Goal: Task Accomplishment & Management: Manage account settings

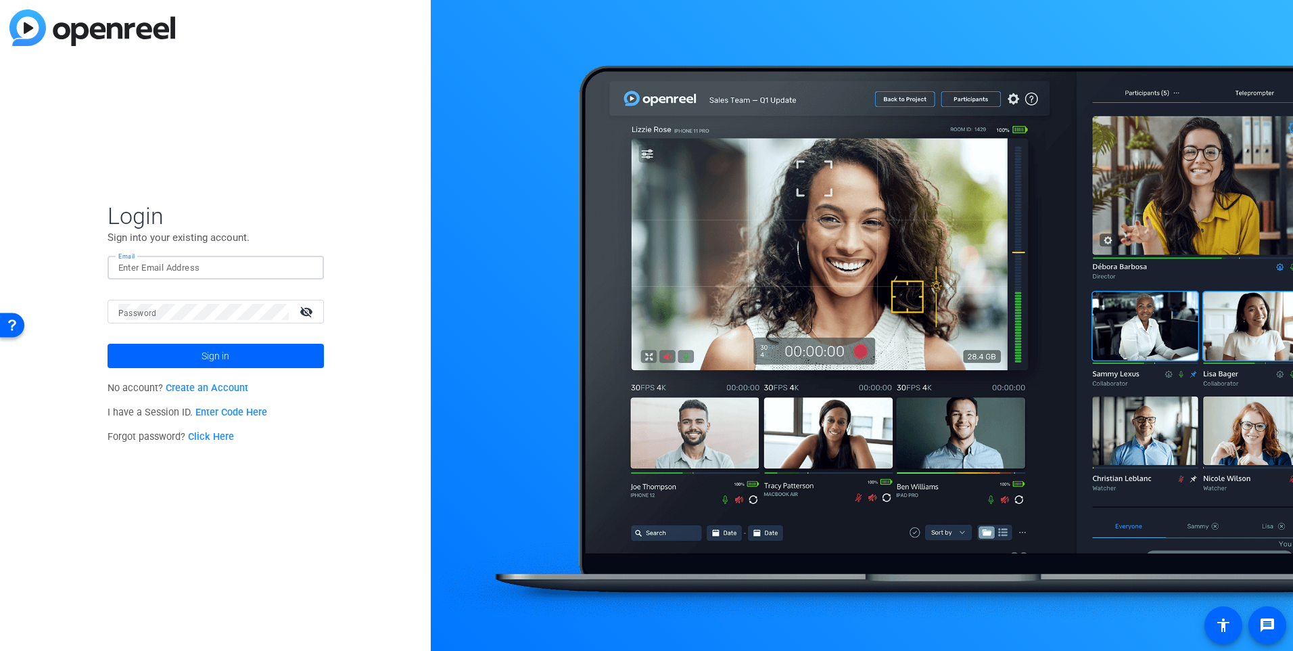
click at [196, 271] on input "Email" at bounding box center [215, 268] width 195 height 16
type input "[PERSON_NAME][EMAIL_ADDRESS][PERSON_NAME][DOMAIN_NAME]"
click at [304, 310] on mat-icon "visibility_off" at bounding box center [307, 312] width 32 height 20
click at [284, 352] on span at bounding box center [216, 356] width 216 height 32
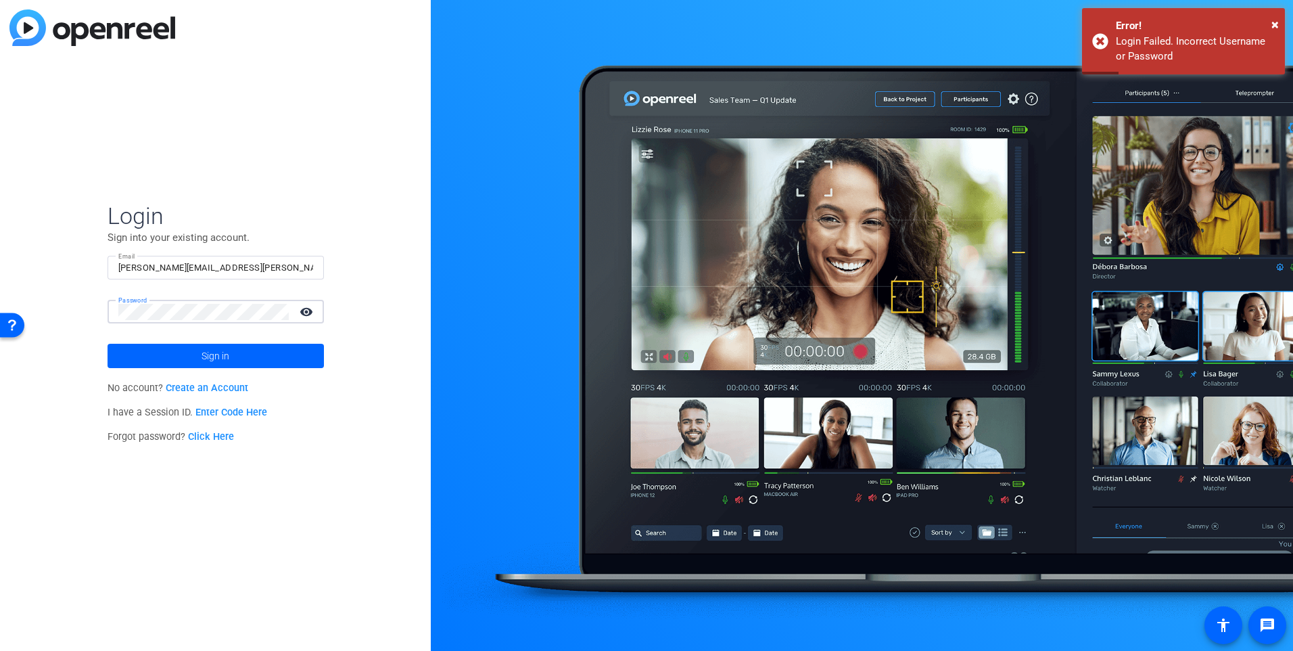
click at [84, 310] on div "Login Sign into your existing account. Email catherine.ambrose@ig.ca Password v…" at bounding box center [215, 325] width 431 height 651
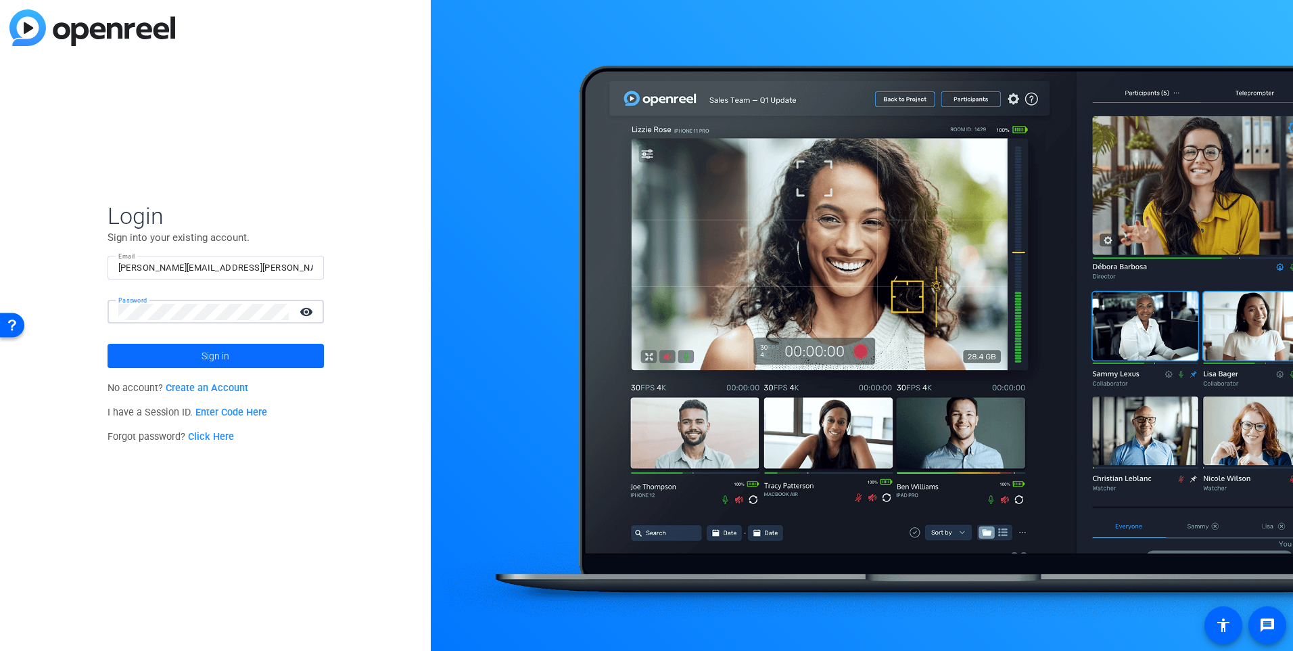
click at [168, 356] on span at bounding box center [216, 356] width 216 height 32
click at [234, 352] on span at bounding box center [216, 356] width 216 height 32
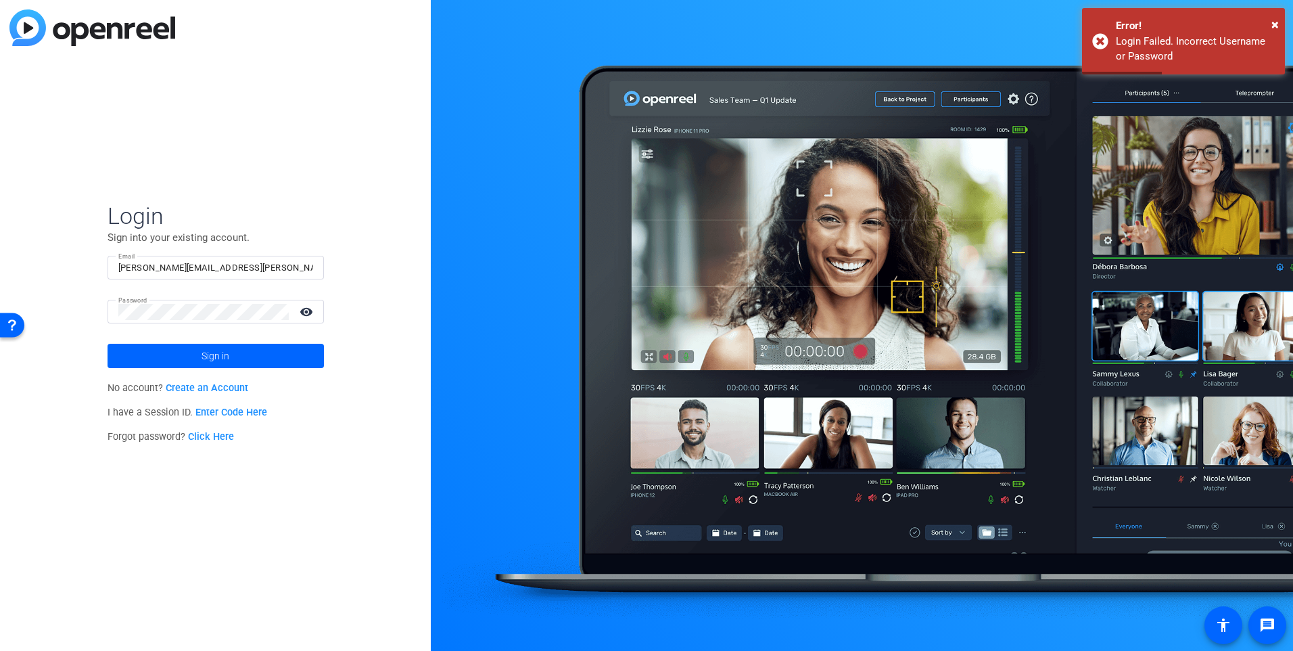
click at [222, 437] on link "Click Here" at bounding box center [211, 436] width 46 height 11
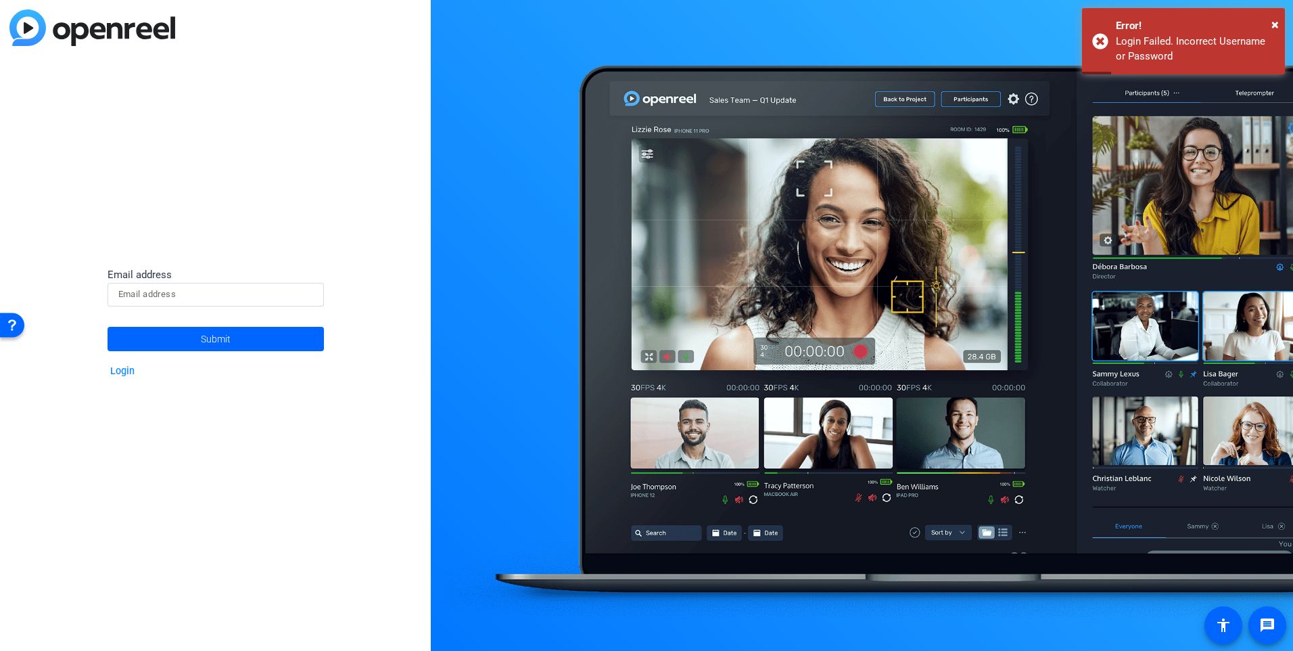
click at [195, 300] on input at bounding box center [215, 294] width 195 height 16
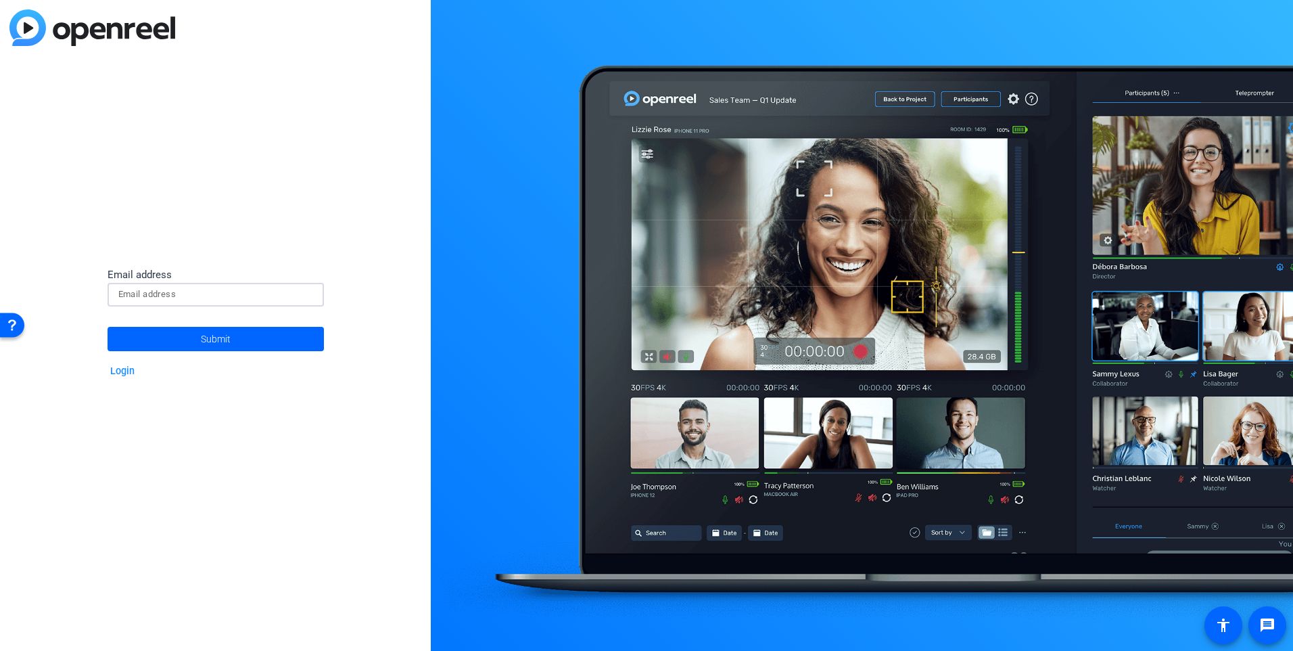
type input "[PERSON_NAME][EMAIL_ADDRESS][PERSON_NAME][DOMAIN_NAME]"
click at [226, 338] on span "Submit" at bounding box center [216, 339] width 30 height 34
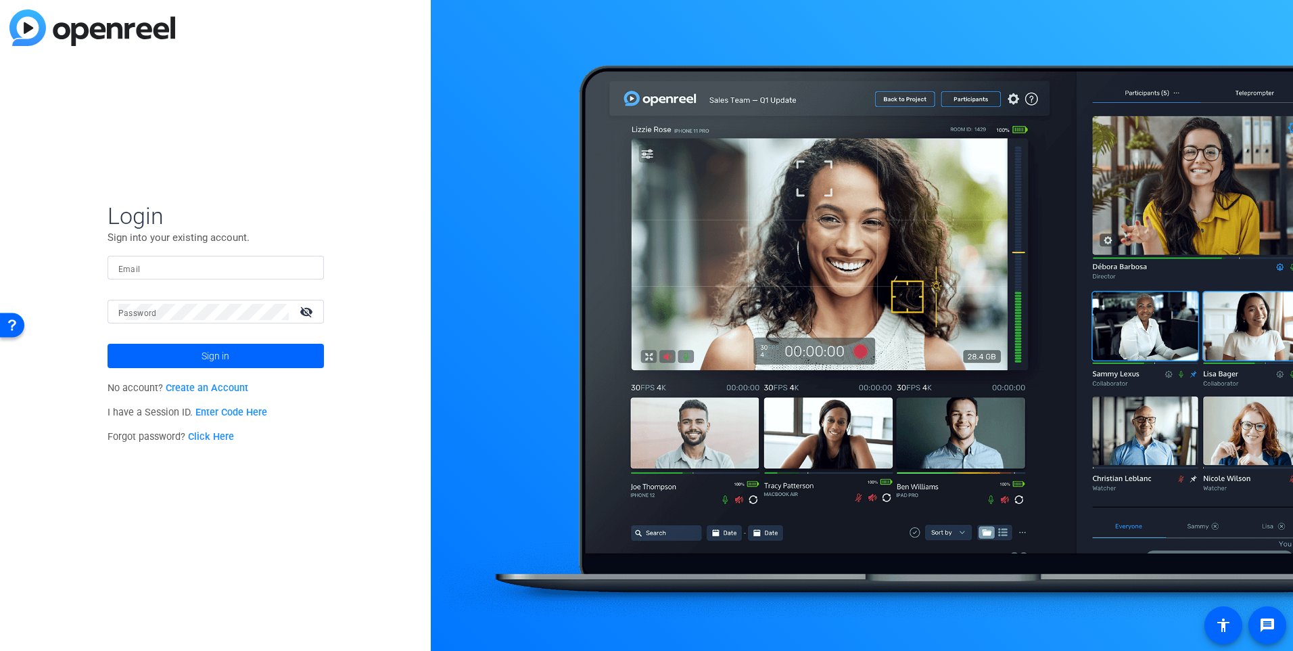
click at [208, 264] on input "Email" at bounding box center [215, 268] width 195 height 16
type input "[PERSON_NAME][EMAIL_ADDRESS][PERSON_NAME][DOMAIN_NAME]"
click at [229, 346] on span "Sign in" at bounding box center [216, 356] width 28 height 34
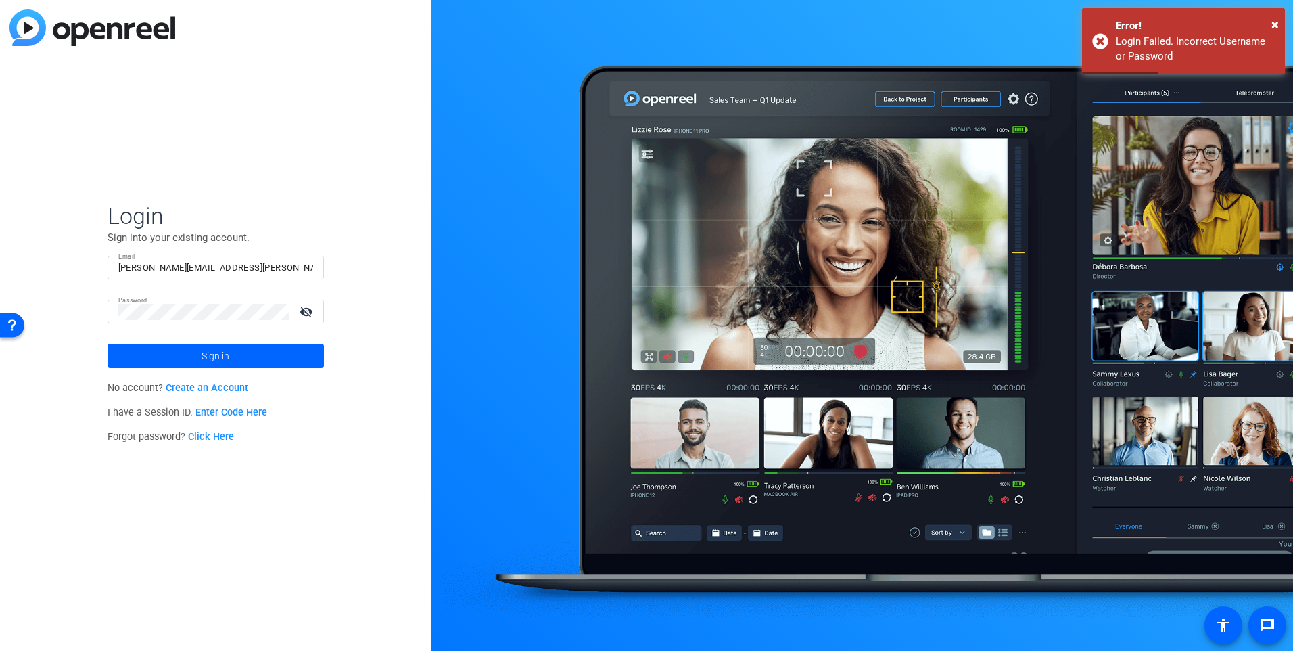
click at [302, 308] on mat-icon "visibility_off" at bounding box center [307, 312] width 32 height 20
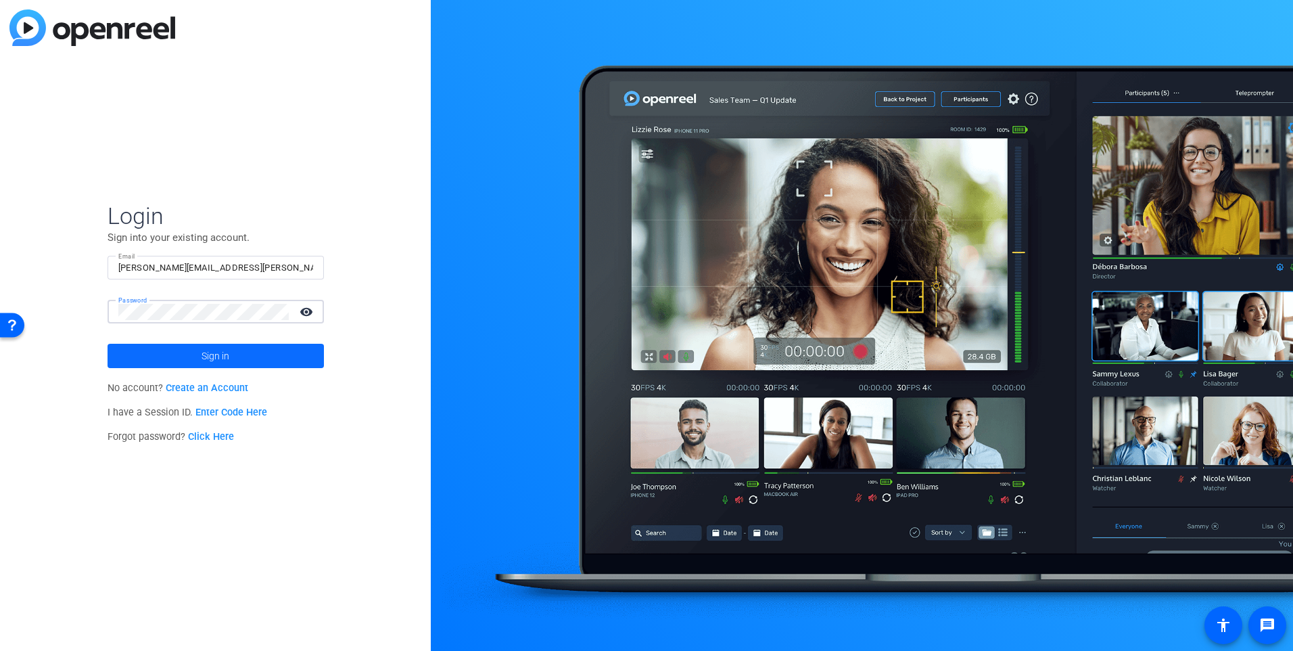
click at [233, 351] on span at bounding box center [216, 356] width 216 height 32
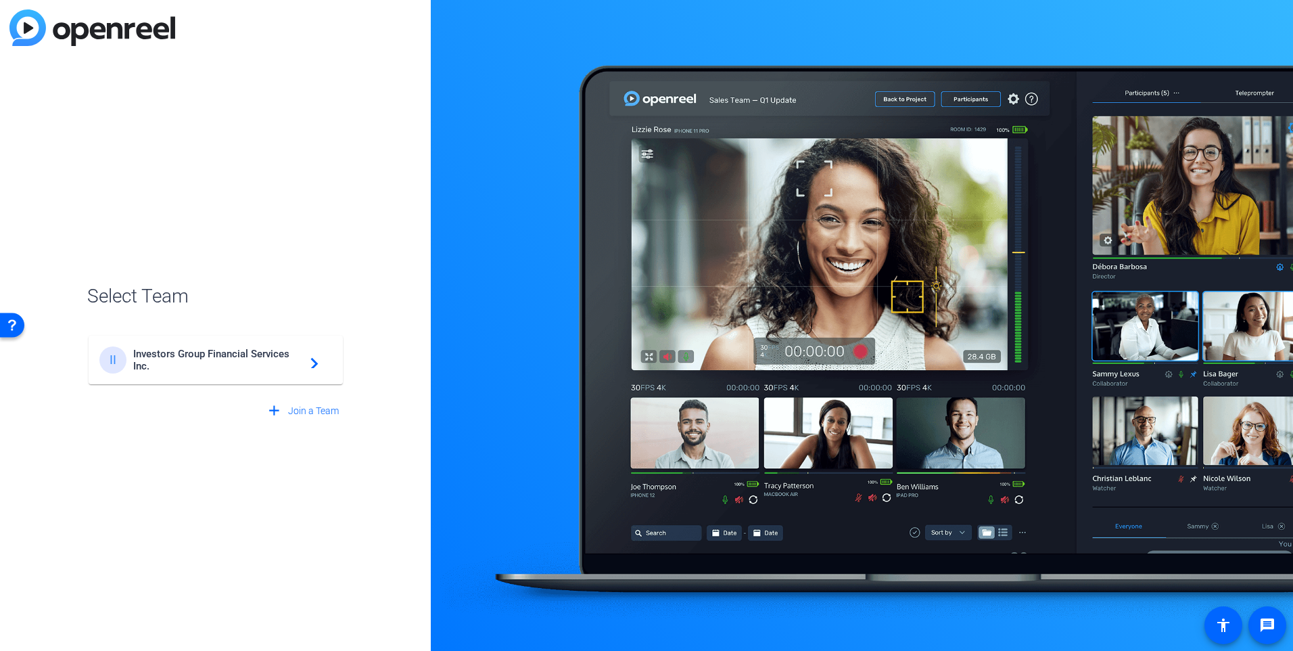
click at [268, 354] on span "Investors Group Financial Services Inc." at bounding box center [217, 360] width 169 height 24
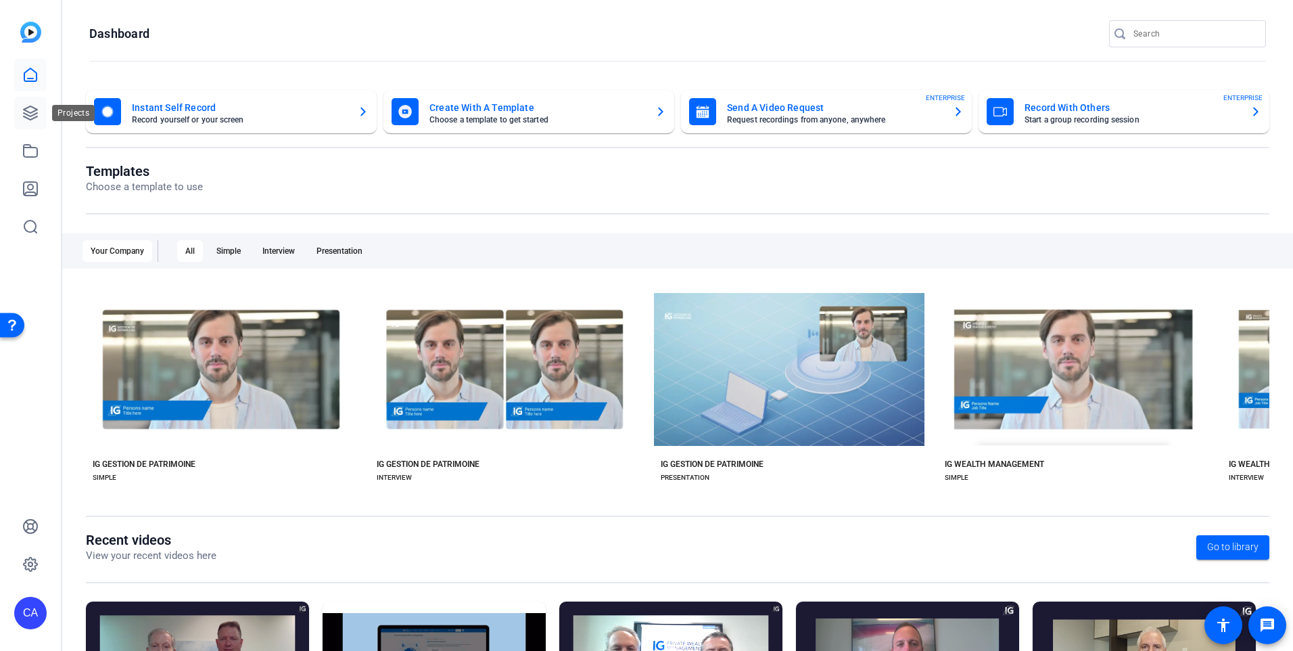
click at [23, 118] on icon at bounding box center [30, 113] width 16 height 16
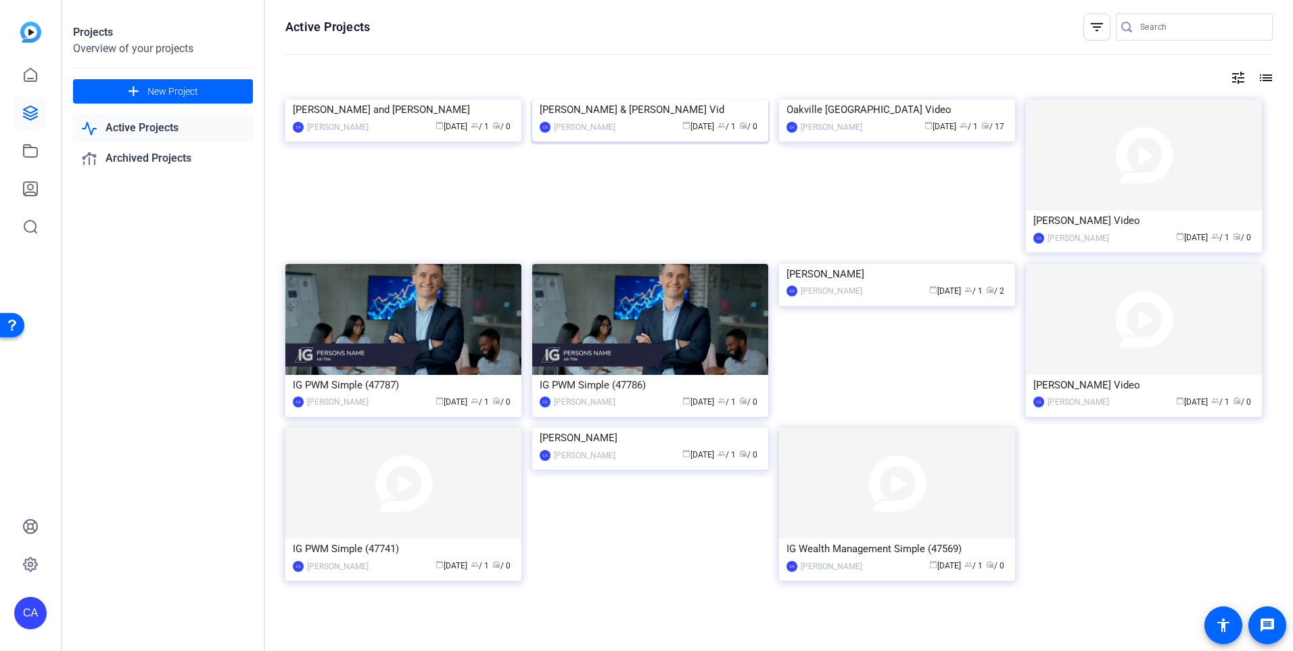
click at [736, 99] on img at bounding box center [650, 99] width 236 height 0
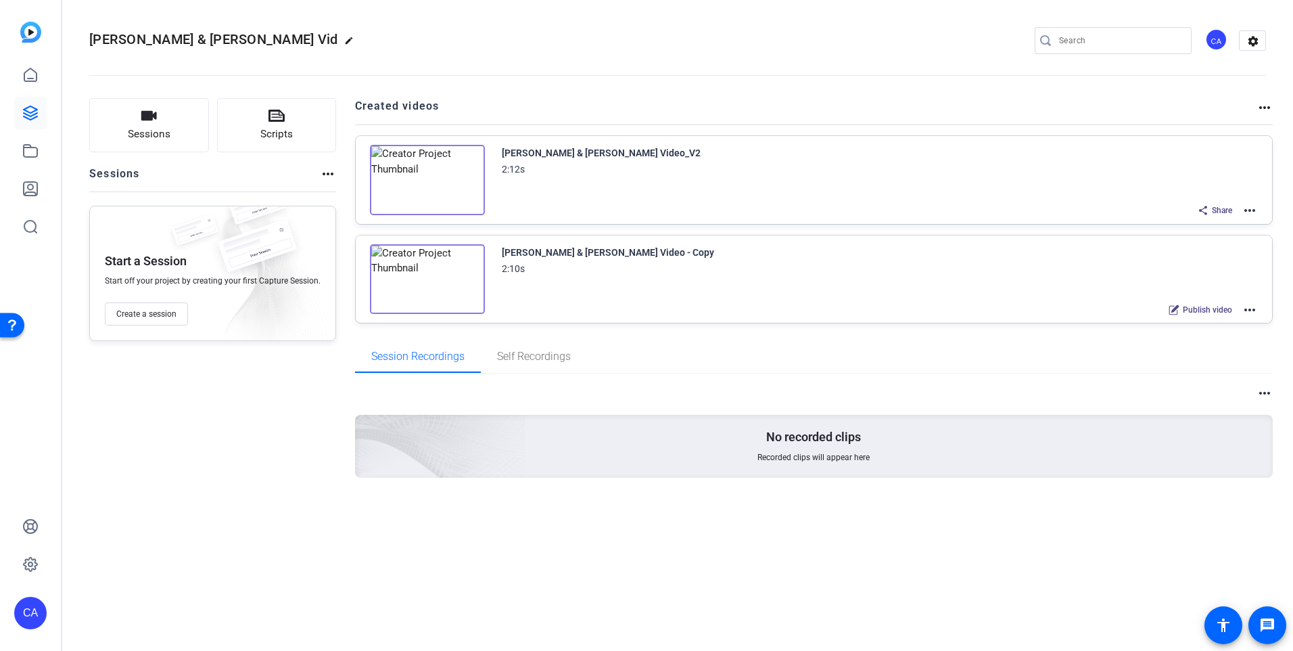
click at [1244, 214] on mat-icon "more_horiz" at bounding box center [1250, 210] width 16 height 16
click at [1224, 219] on span "Edit in Creator" at bounding box center [1200, 226] width 94 height 16
click at [1249, 212] on mat-icon "more_horiz" at bounding box center [1250, 210] width 16 height 16
click at [1244, 222] on span "Edit in Creator" at bounding box center [1200, 226] width 94 height 16
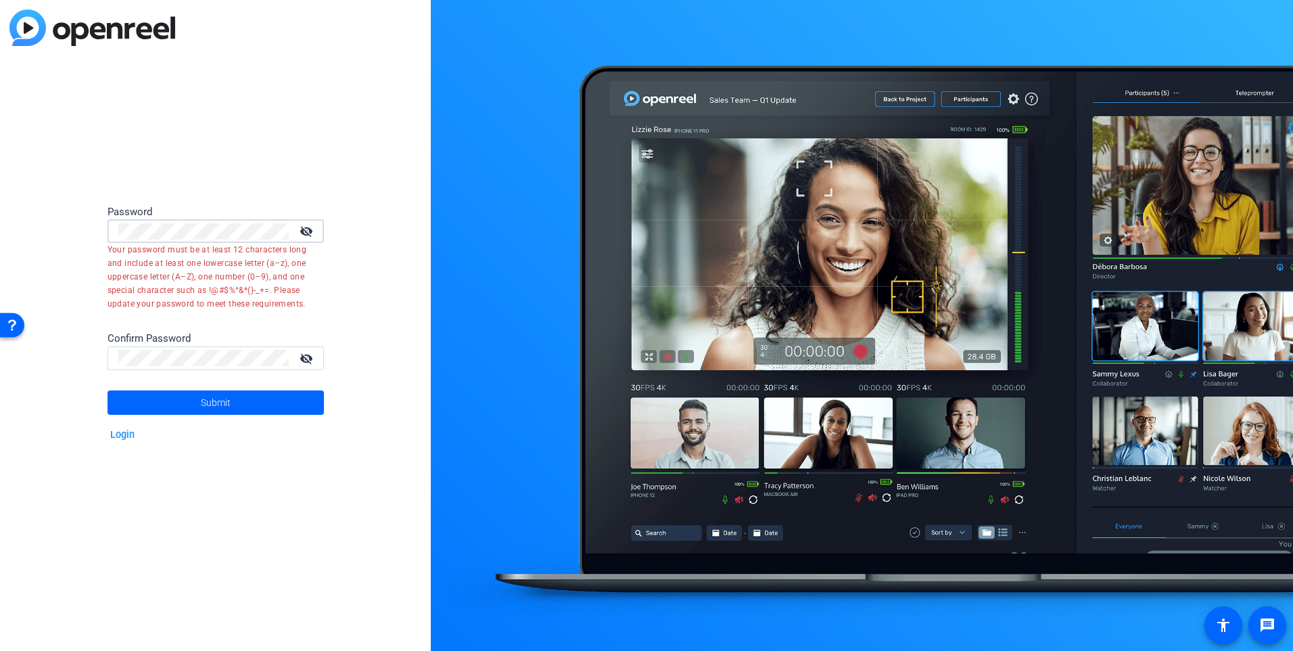
click at [104, 226] on div "Password visibility_off Your password must be at least 12 characters long and i…" at bounding box center [215, 325] width 431 height 651
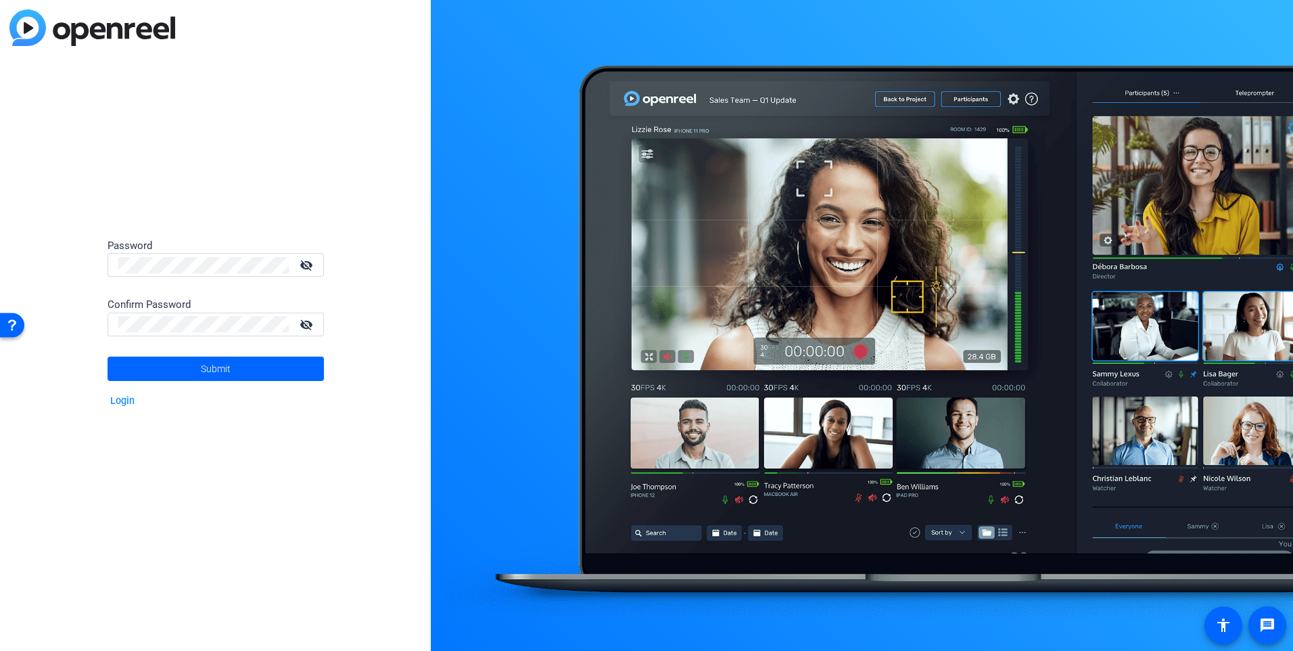
click at [308, 260] on mat-icon "visibility_off" at bounding box center [307, 265] width 32 height 20
click at [302, 360] on span at bounding box center [216, 368] width 216 height 32
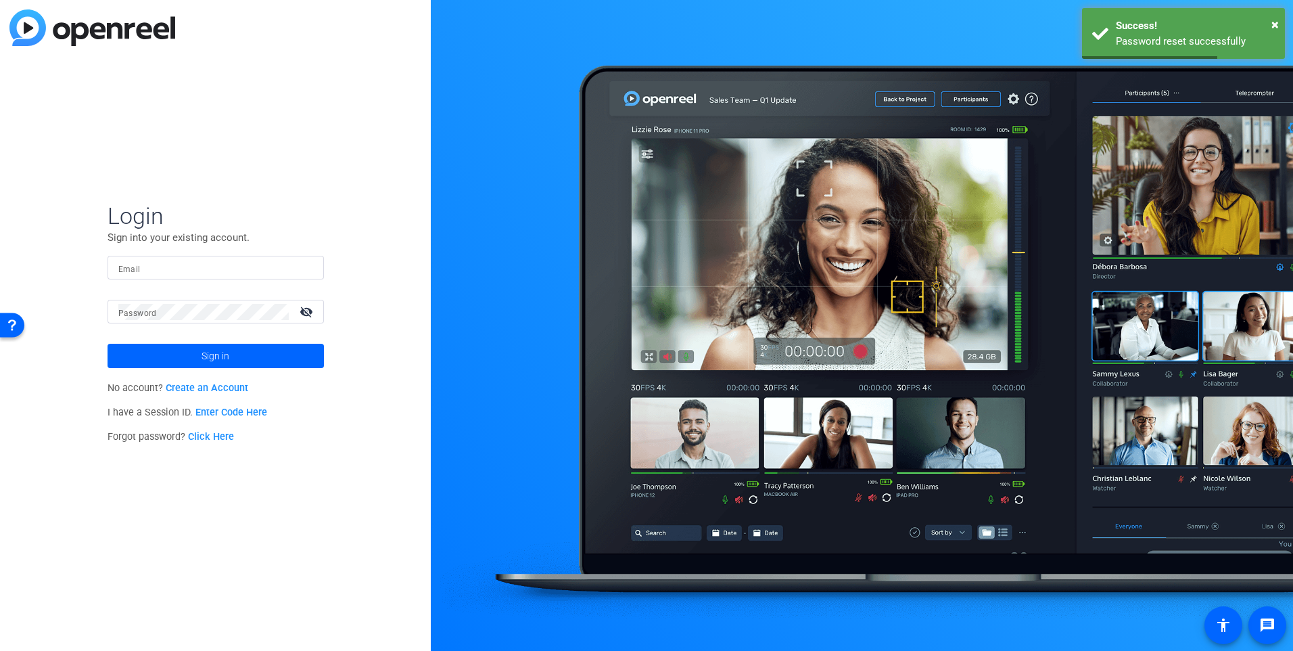
click at [262, 272] on input "Email" at bounding box center [215, 268] width 195 height 16
type input "[PERSON_NAME][EMAIL_ADDRESS][PERSON_NAME][DOMAIN_NAME]"
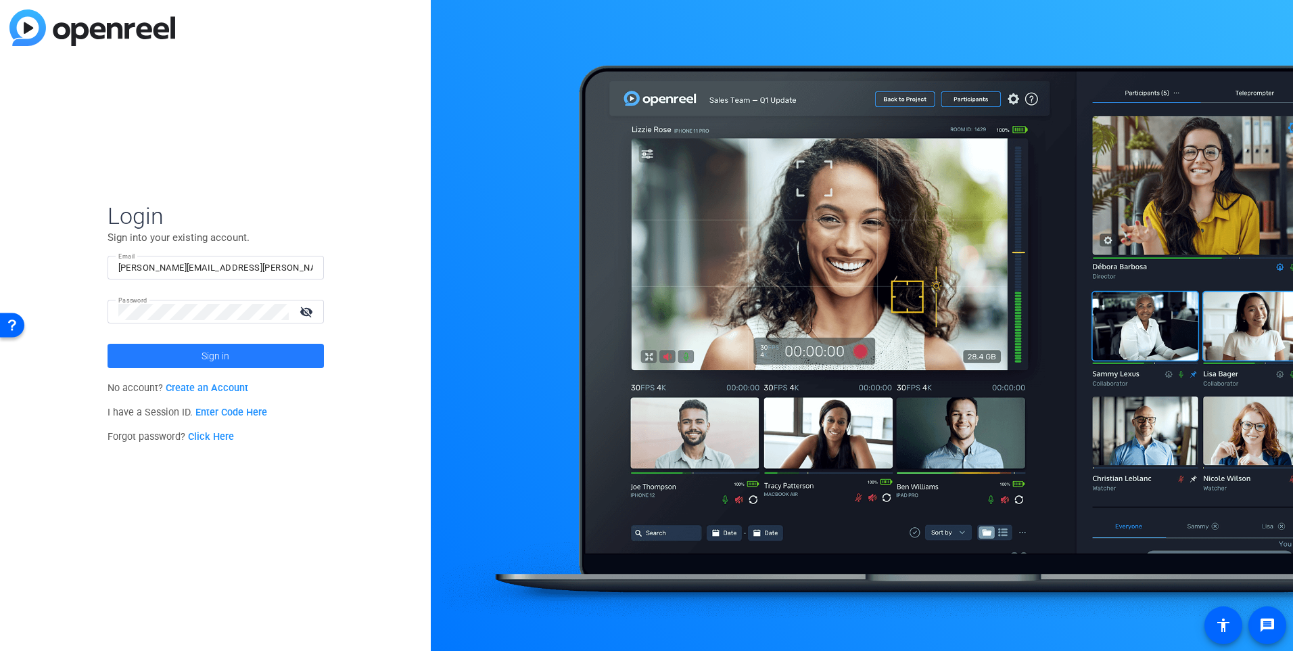
click at [285, 359] on span at bounding box center [216, 356] width 216 height 32
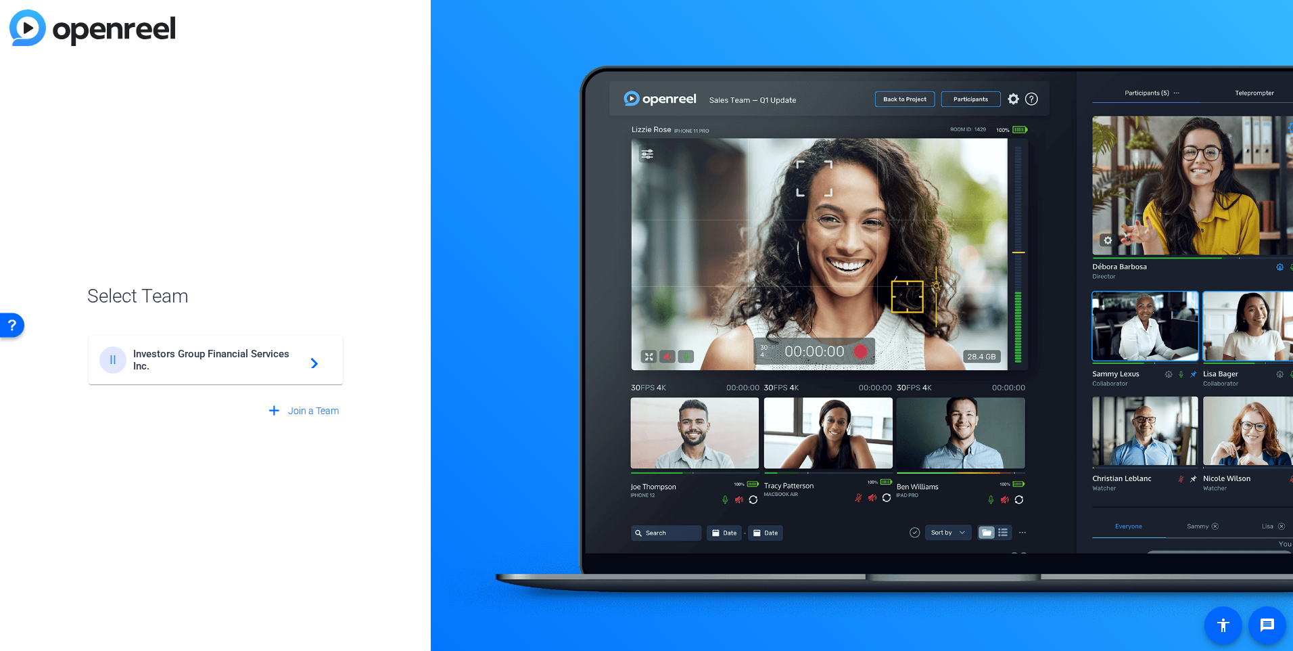
click at [279, 363] on span "Investors Group Financial Services Inc." at bounding box center [217, 360] width 169 height 24
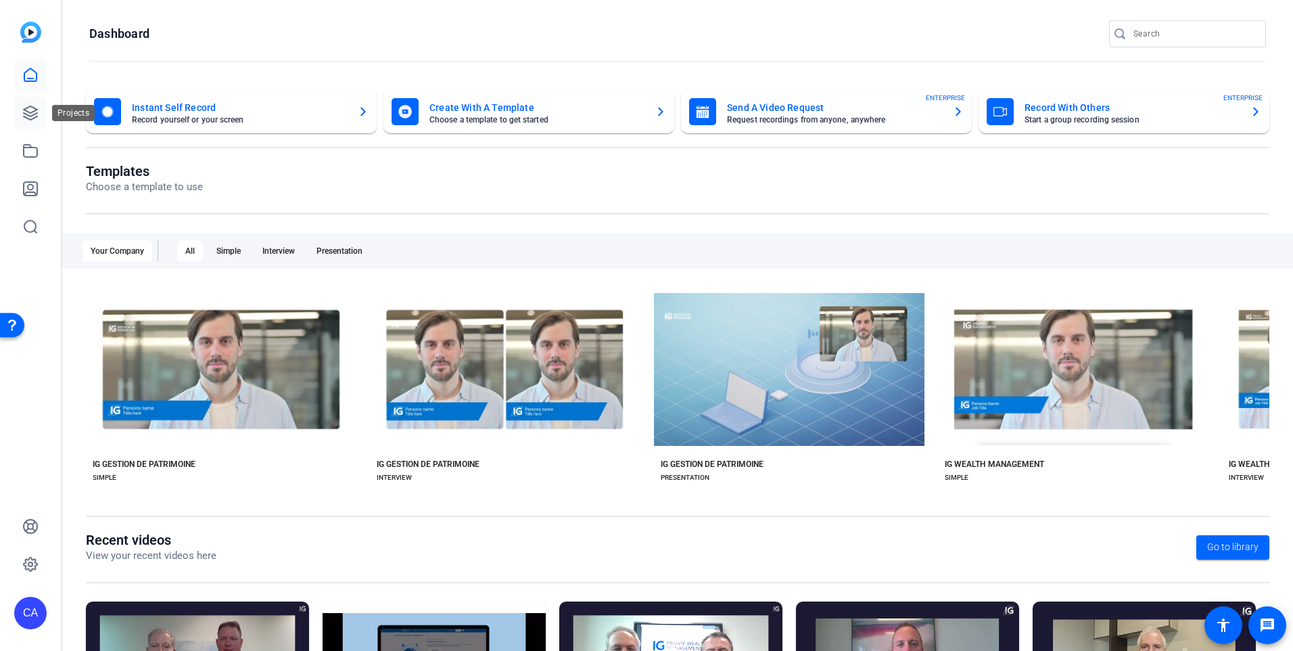
click at [38, 112] on icon at bounding box center [30, 113] width 16 height 16
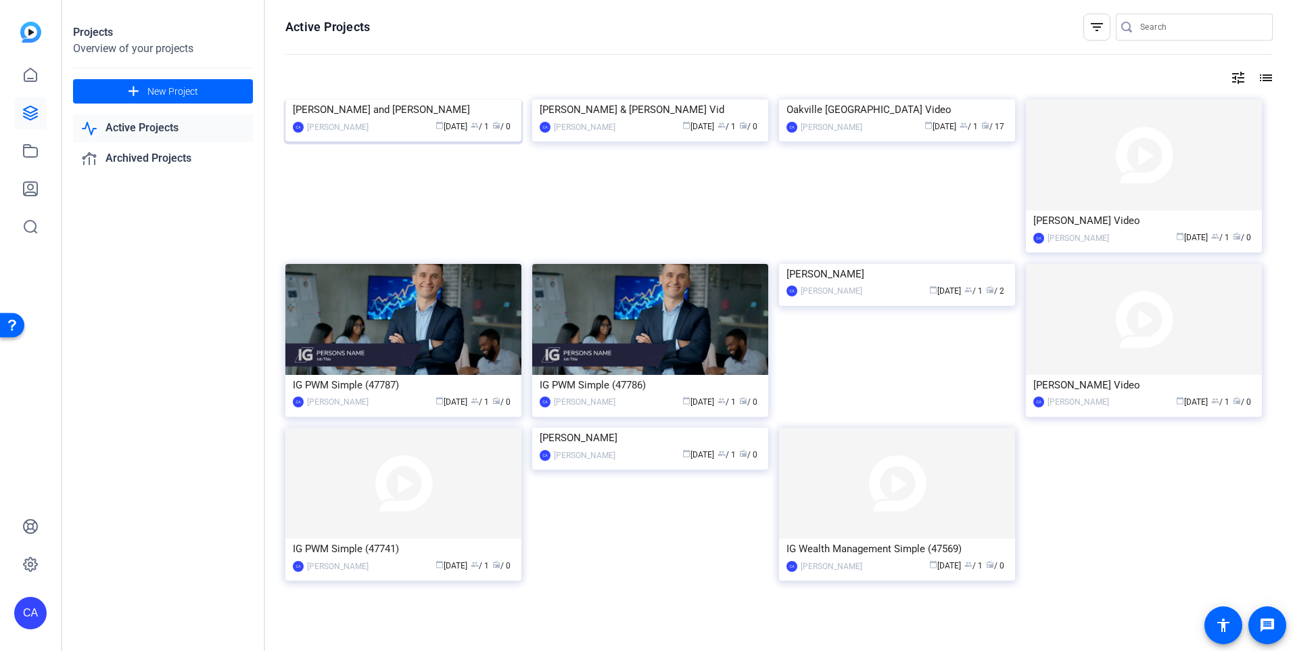
click at [424, 99] on img at bounding box center [403, 99] width 236 height 0
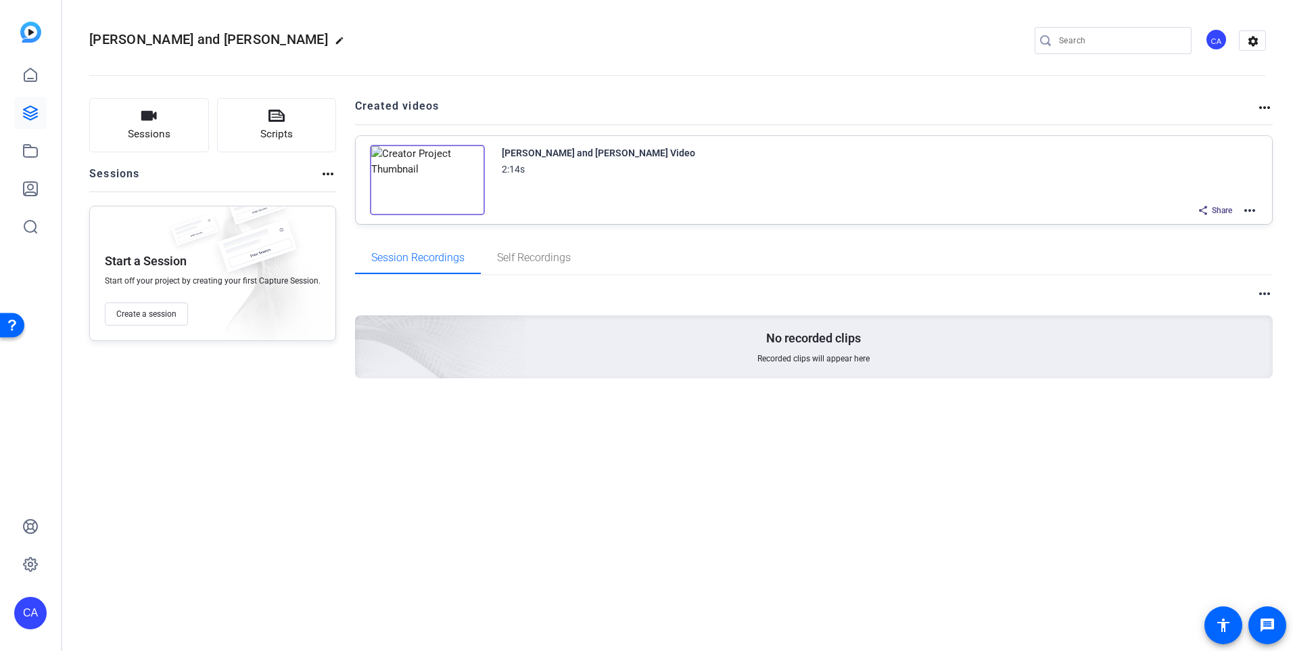
click at [1255, 208] on mat-icon "more_horiz" at bounding box center [1250, 210] width 16 height 16
click at [1202, 227] on span "Edit in Creator" at bounding box center [1200, 226] width 94 height 16
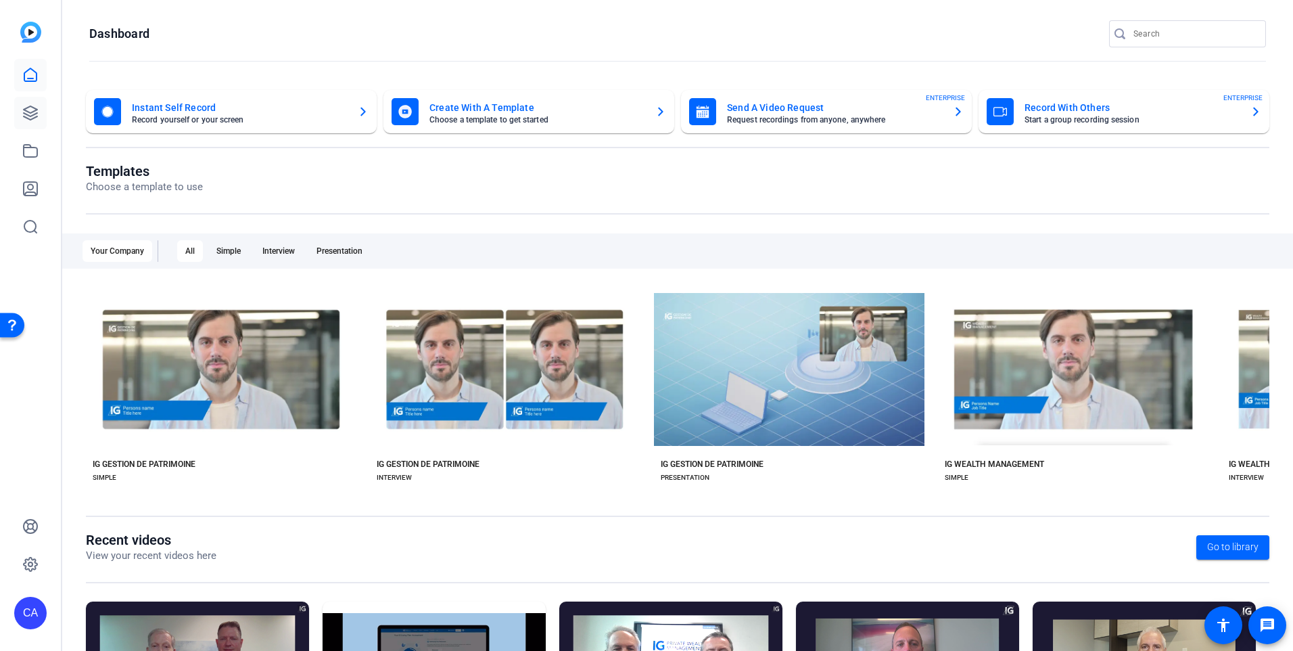
click at [26, 112] on icon at bounding box center [31, 113] width 14 height 14
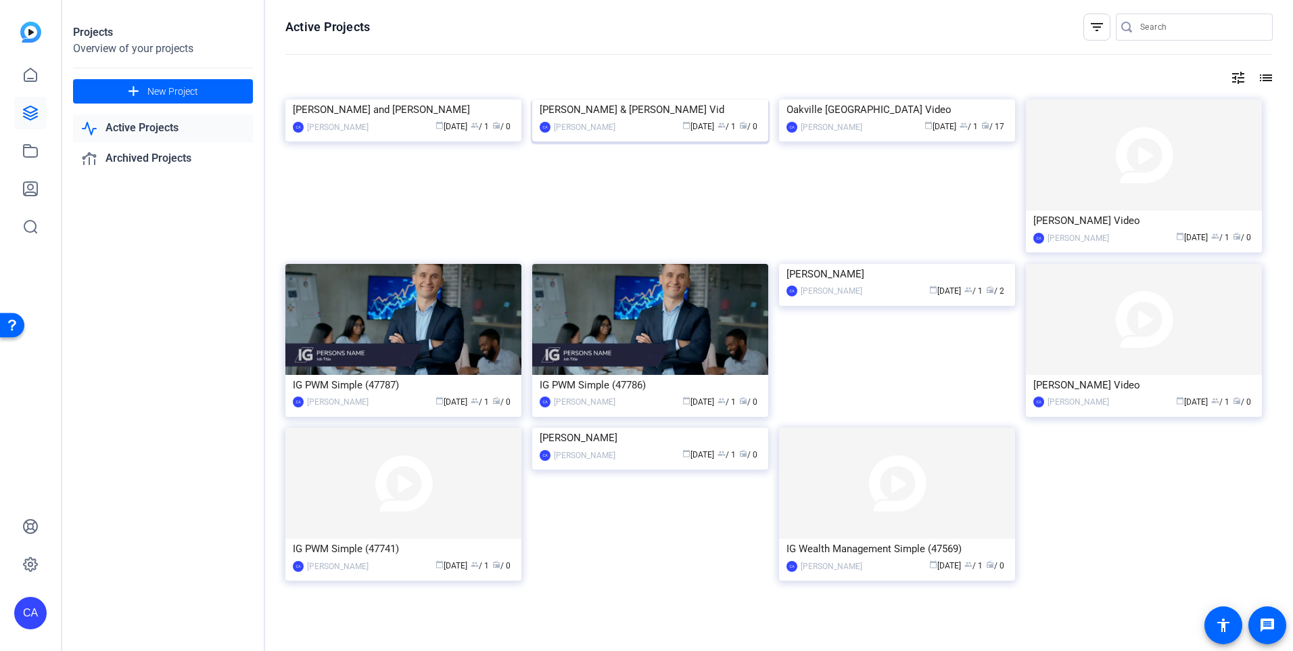
click at [703, 99] on img at bounding box center [650, 99] width 236 height 0
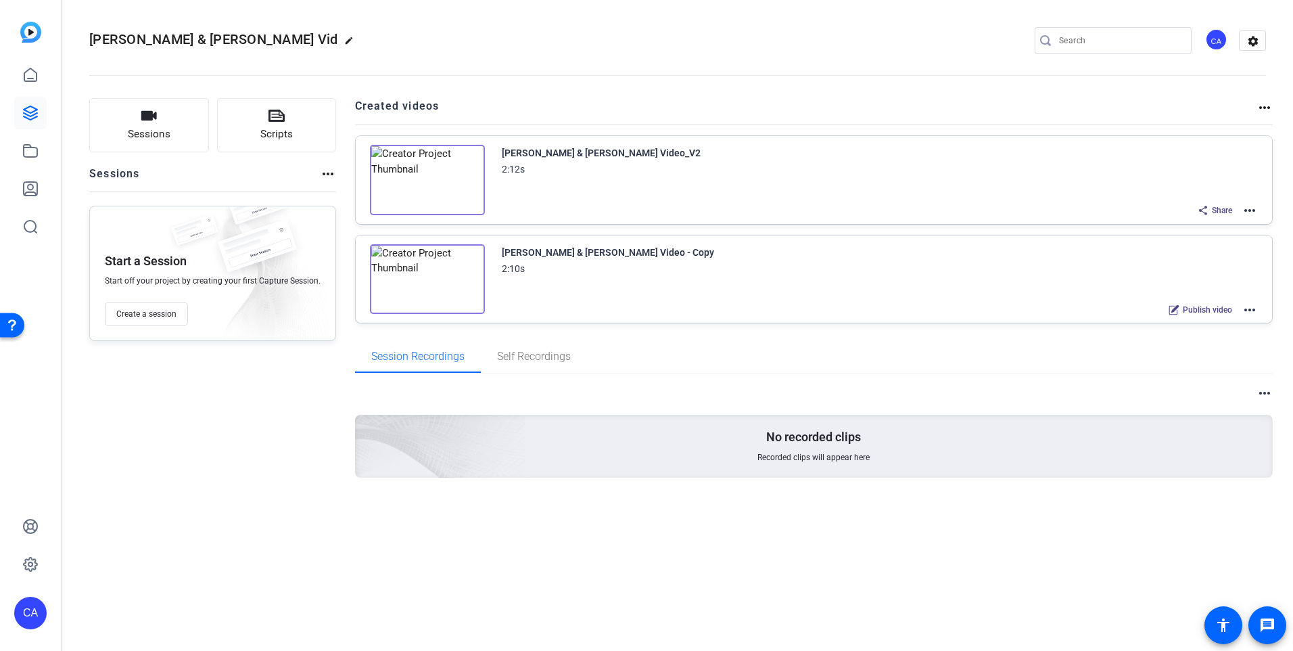
click at [1259, 210] on div "Greg Glista & Patrick Keyser_Welcome Video_V2 2:12s Share more_horiz" at bounding box center [814, 180] width 917 height 88
click at [1253, 210] on mat-icon "more_horiz" at bounding box center [1250, 210] width 16 height 16
click at [1230, 223] on span "Edit in Creator" at bounding box center [1200, 226] width 94 height 16
